Goal: Browse casually

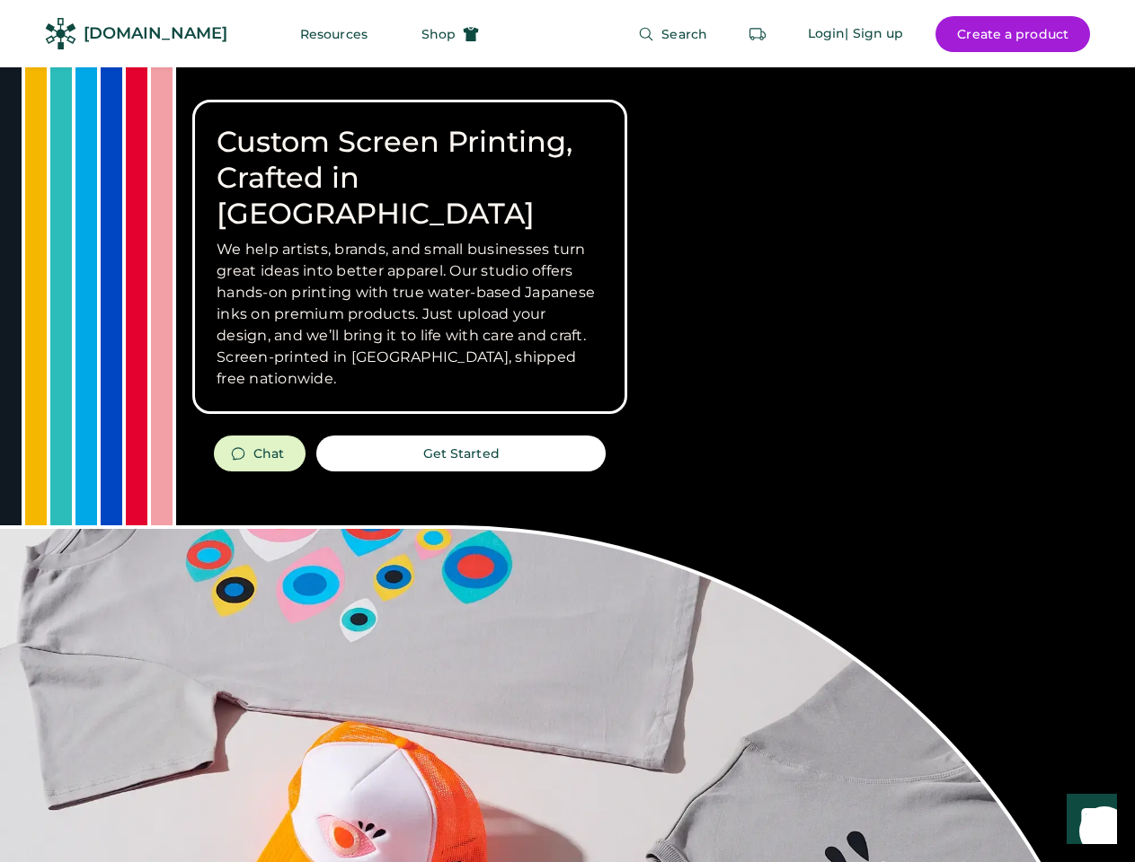
click at [567, 431] on div "Custom Screen Printing, Crafted in [GEOGRAPHIC_DATA] We help artists, brands, a…" at bounding box center [567, 637] width 1135 height 1141
click at [567, 464] on div "Custom Screen Printing, Crafted in [GEOGRAPHIC_DATA] We help artists, brands, a…" at bounding box center [567, 637] width 1135 height 1141
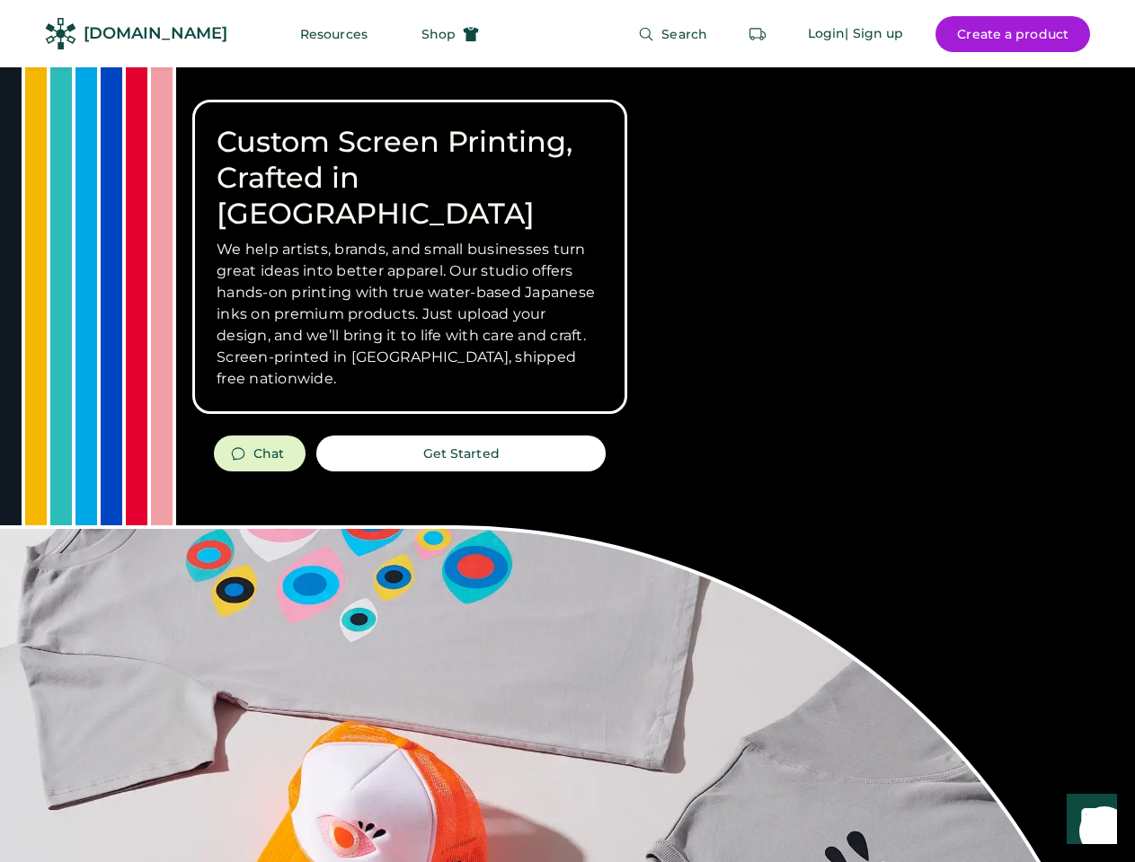
click at [567, 464] on div "Custom Screen Printing, Crafted in [GEOGRAPHIC_DATA] We help artists, brands, a…" at bounding box center [567, 637] width 1135 height 1141
click at [410, 257] on h3 "We help artists, brands, and small businesses turn great ideas into better appa…" at bounding box center [410, 314] width 386 height 151
click at [410, 239] on h3 "We help artists, brands, and small businesses turn great ideas into better appa…" at bounding box center [410, 314] width 386 height 151
click at [410, 160] on h1 "Custom Screen Printing, Crafted in [GEOGRAPHIC_DATA]" at bounding box center [410, 178] width 386 height 108
